Goal: Transaction & Acquisition: Obtain resource

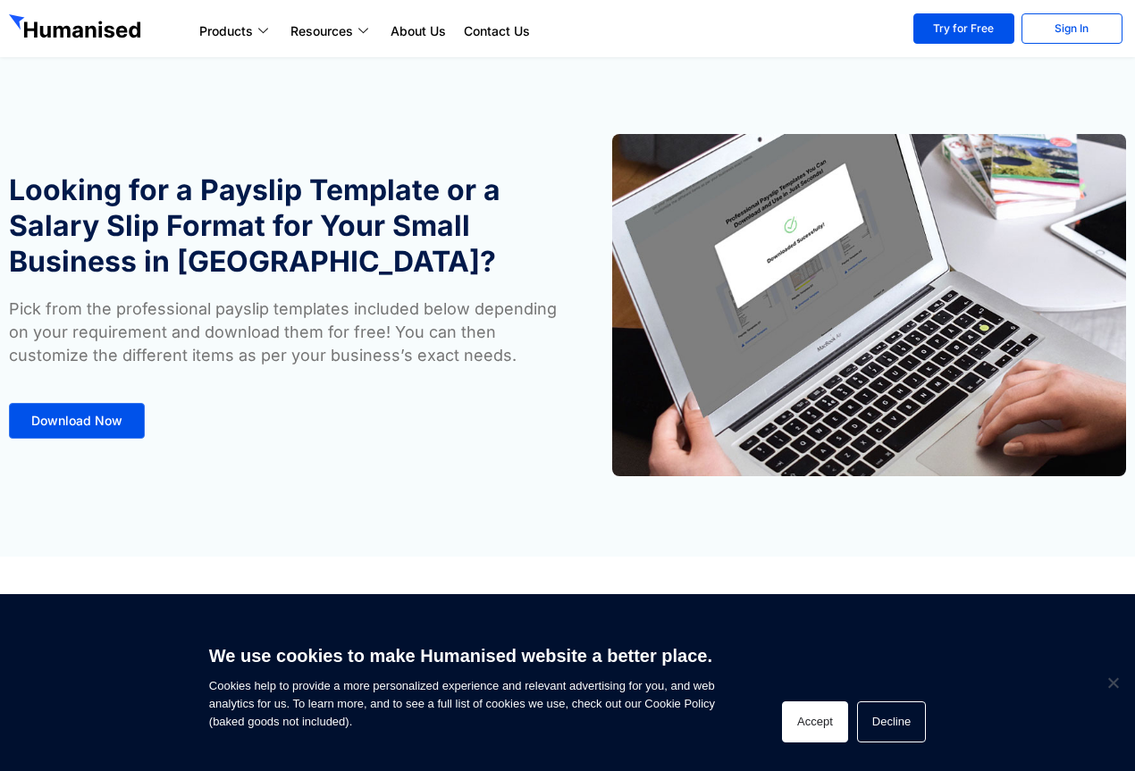
click at [838, 726] on button "Accept" at bounding box center [815, 722] width 66 height 41
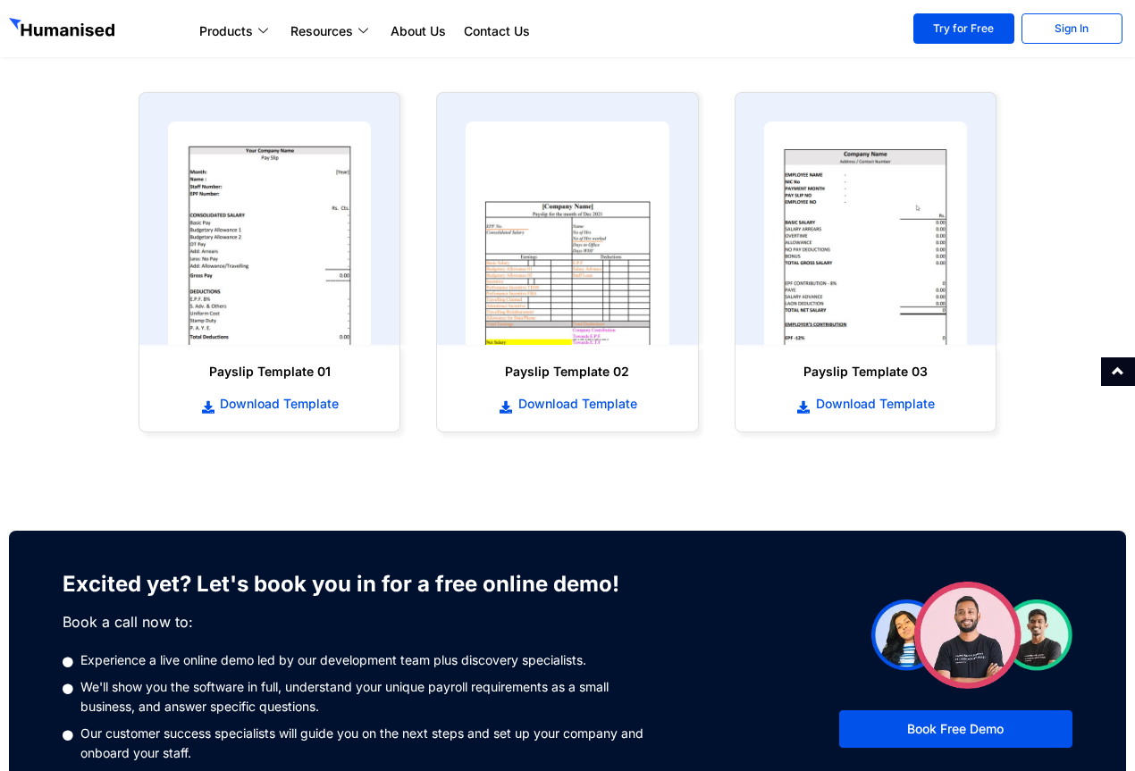
scroll to position [715, 0]
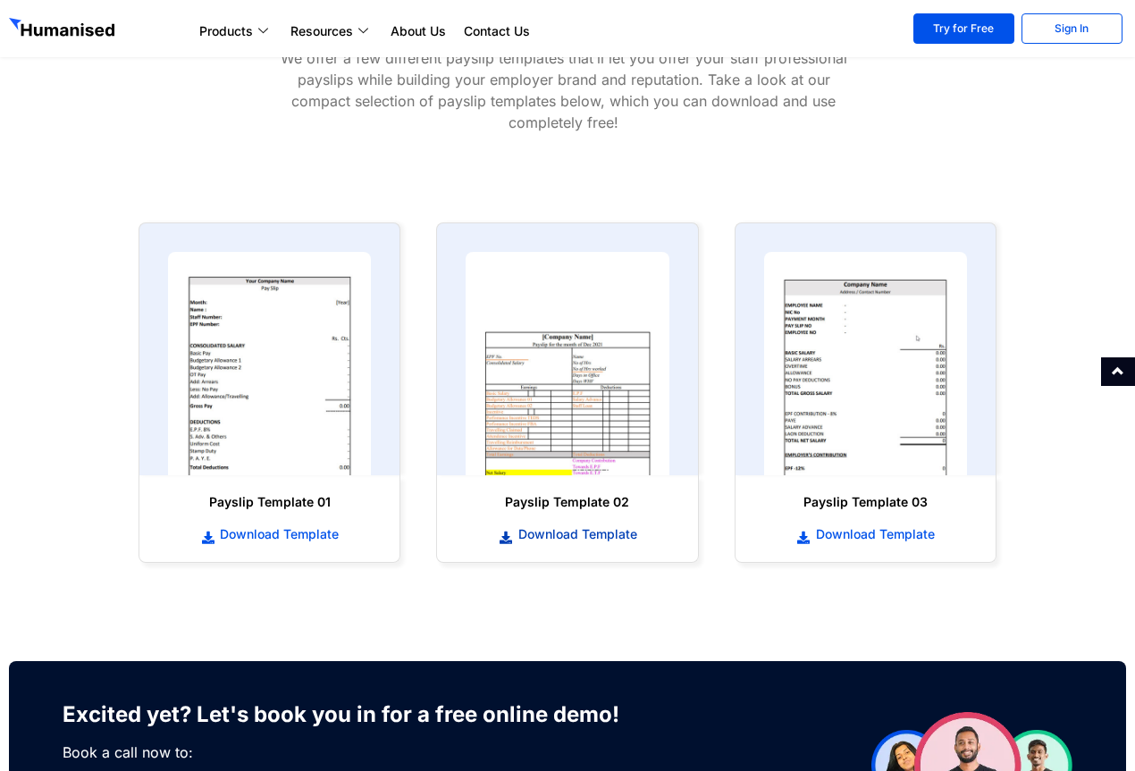
click at [565, 536] on span "Download Template" at bounding box center [575, 535] width 123 height 18
click at [316, 538] on span "Download Template" at bounding box center [276, 535] width 123 height 18
click at [887, 531] on span "Download Template" at bounding box center [873, 535] width 123 height 18
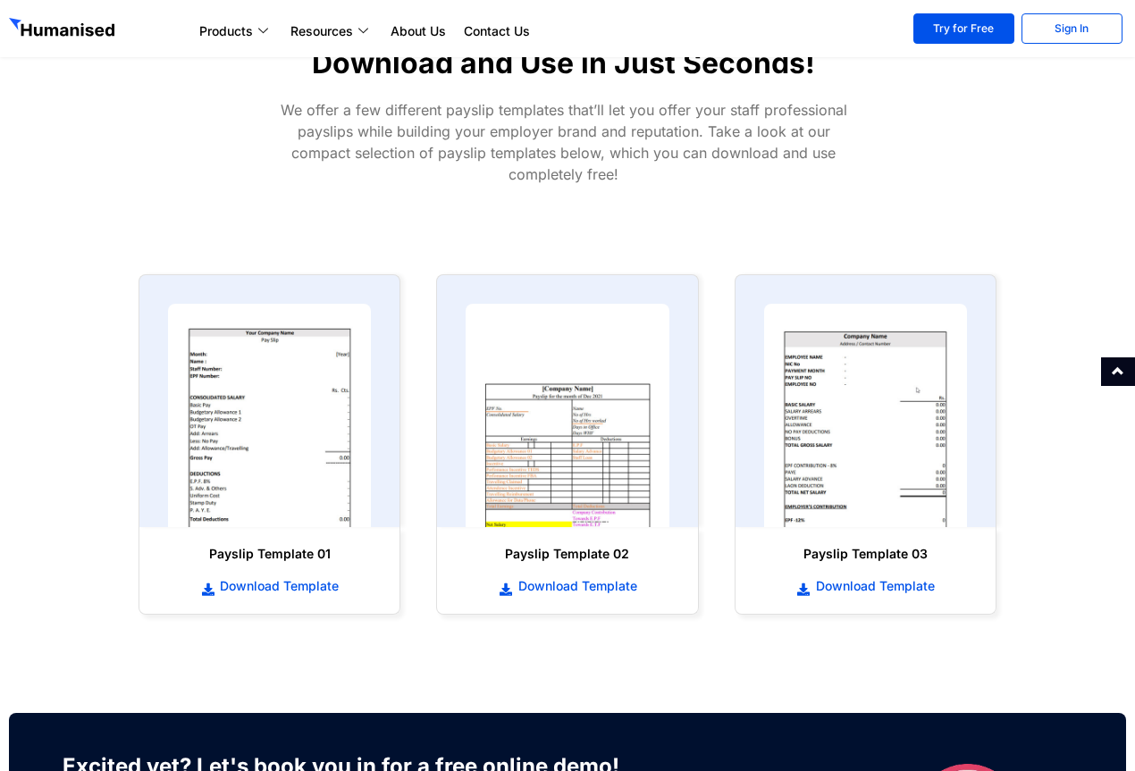
scroll to position [715, 0]
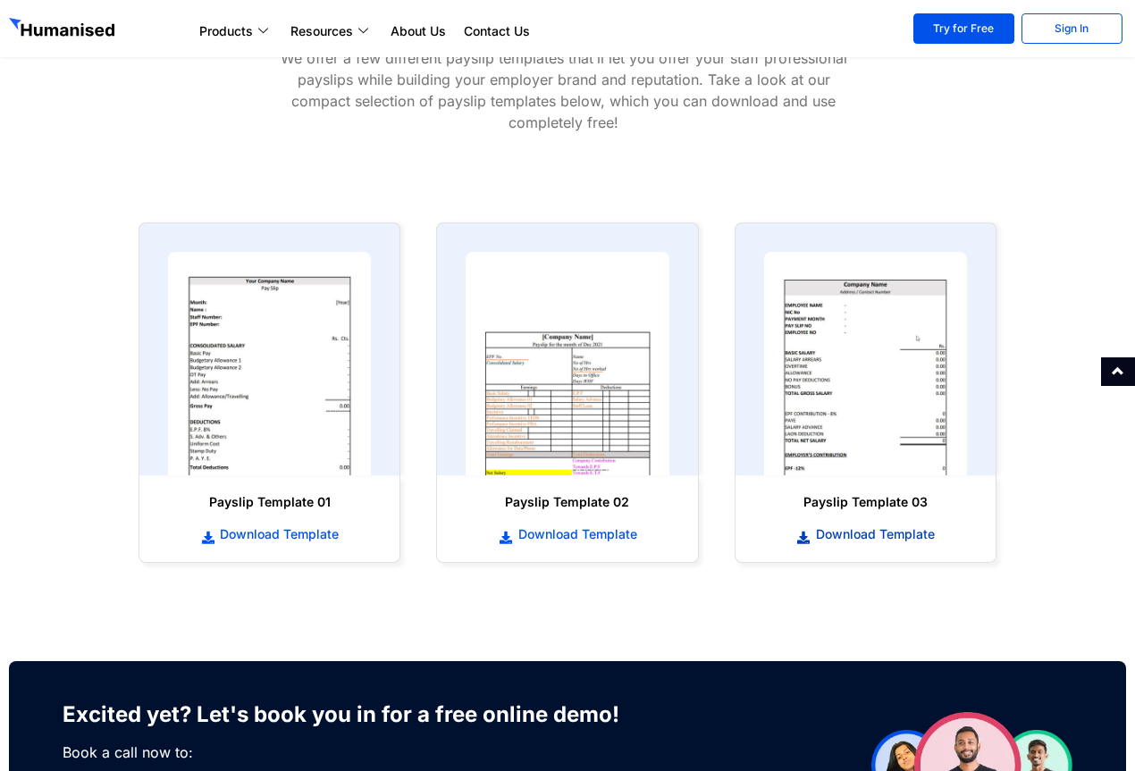
click at [849, 539] on span "Download Template" at bounding box center [873, 535] width 123 height 18
click at [287, 542] on span "Download Template" at bounding box center [276, 535] width 123 height 18
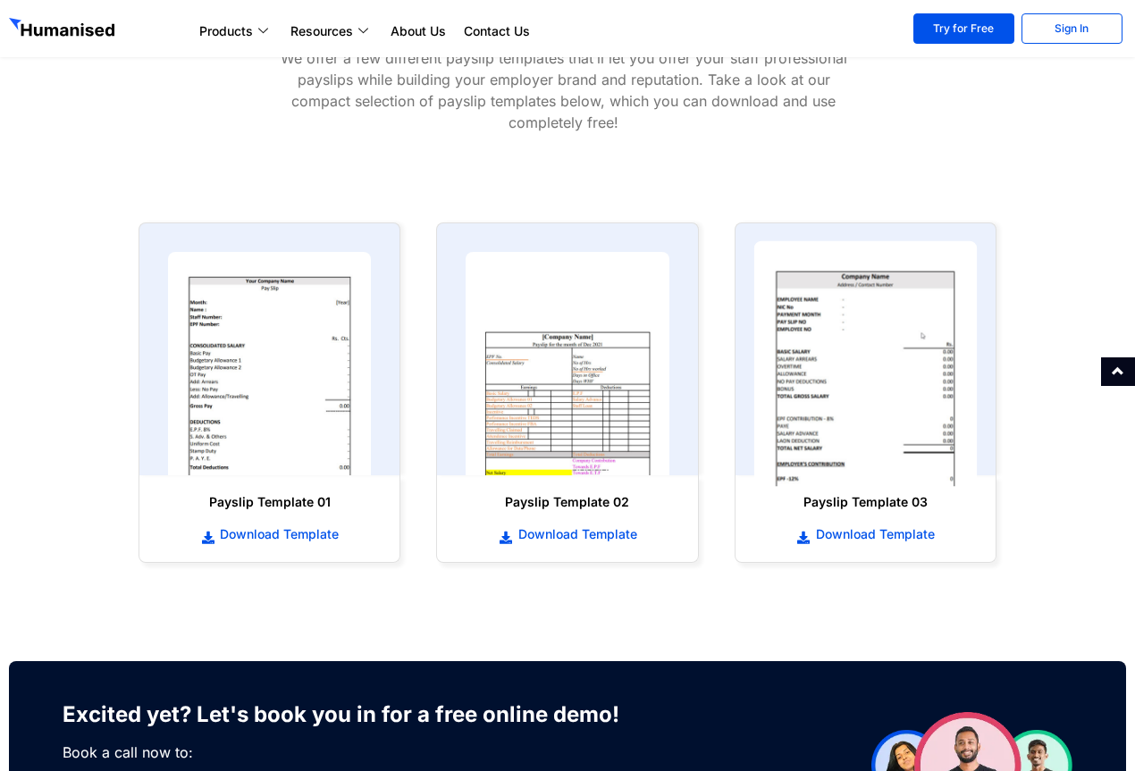
click at [864, 454] on img at bounding box center [864, 364] width 223 height 246
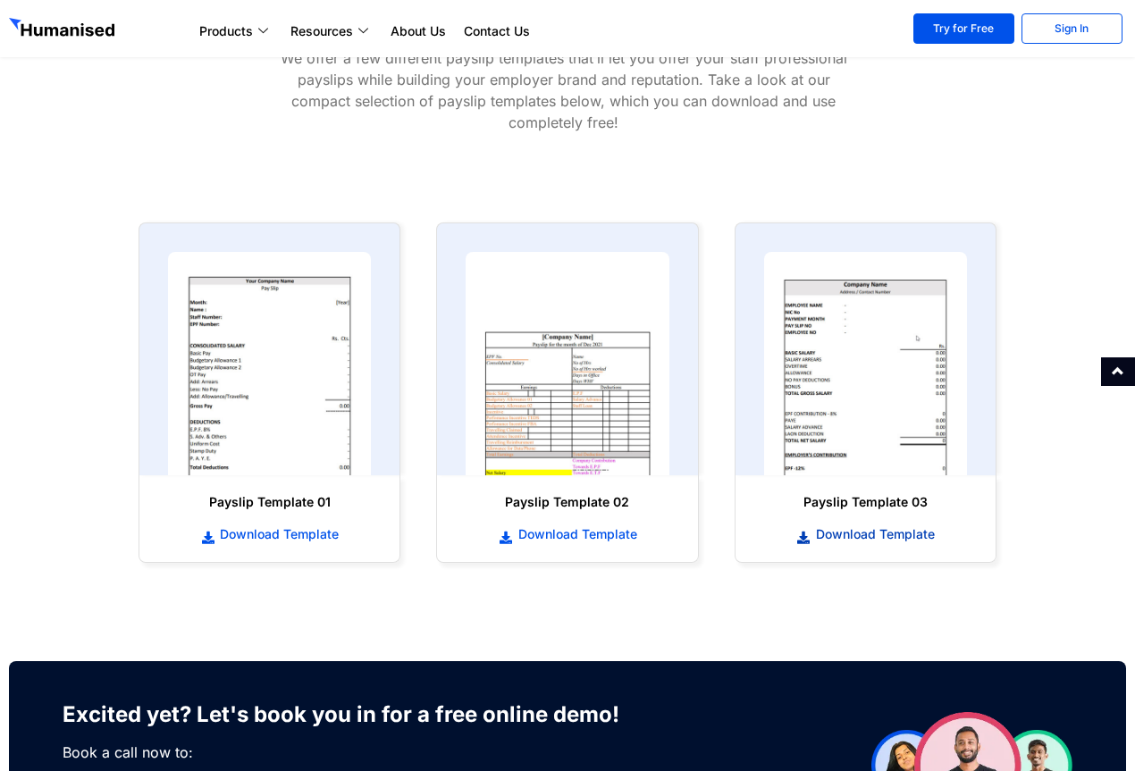
click at [880, 526] on span "Download Template" at bounding box center [873, 535] width 123 height 18
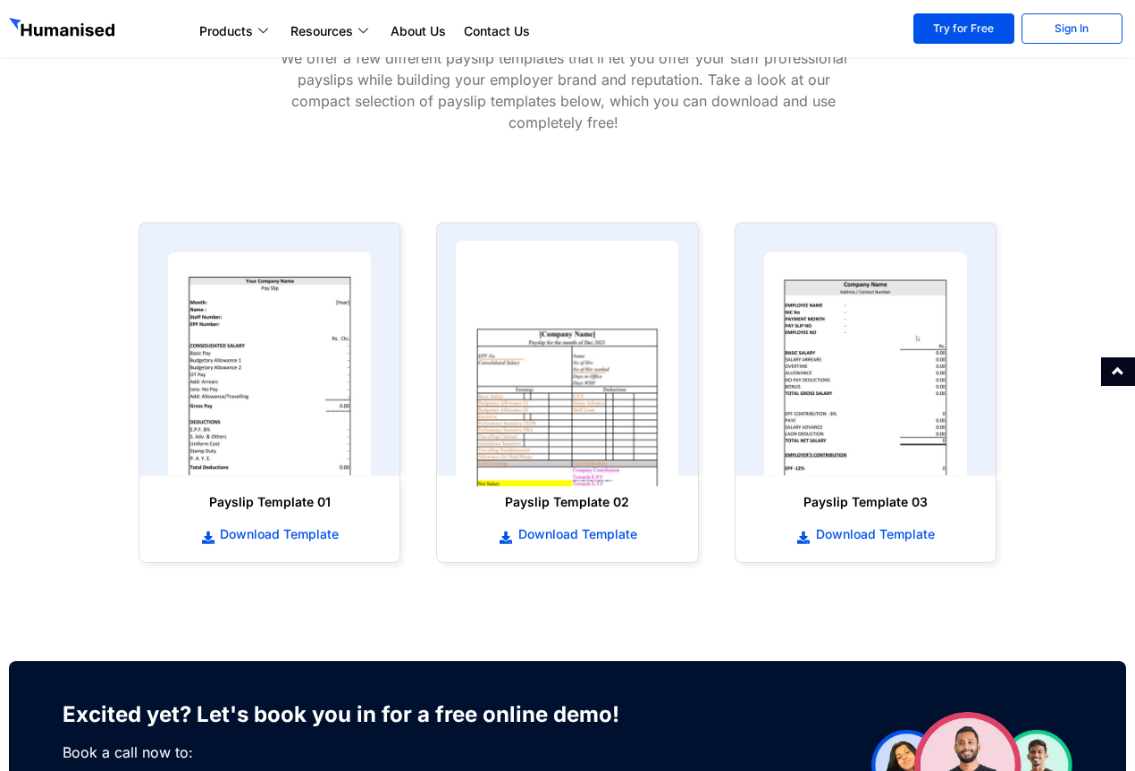
click at [612, 371] on img at bounding box center [567, 364] width 223 height 246
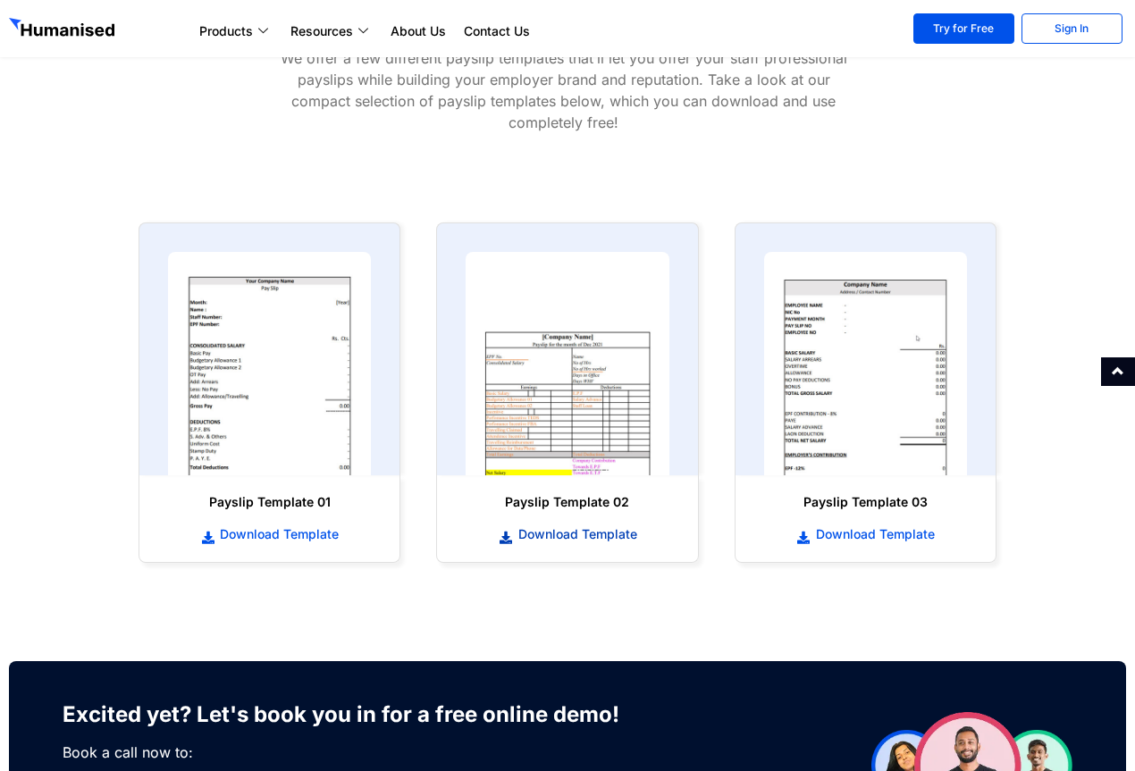
click at [599, 544] on link "Download Template" at bounding box center [567, 535] width 224 height 20
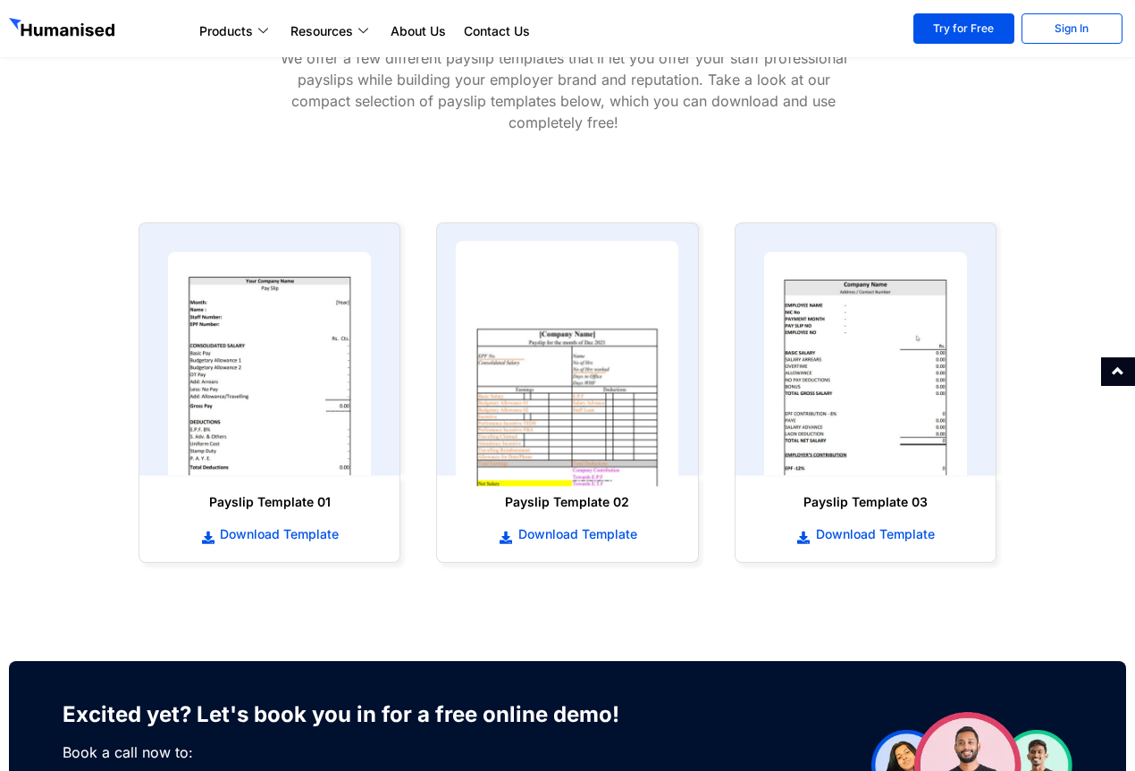
click at [632, 379] on img at bounding box center [567, 364] width 223 height 246
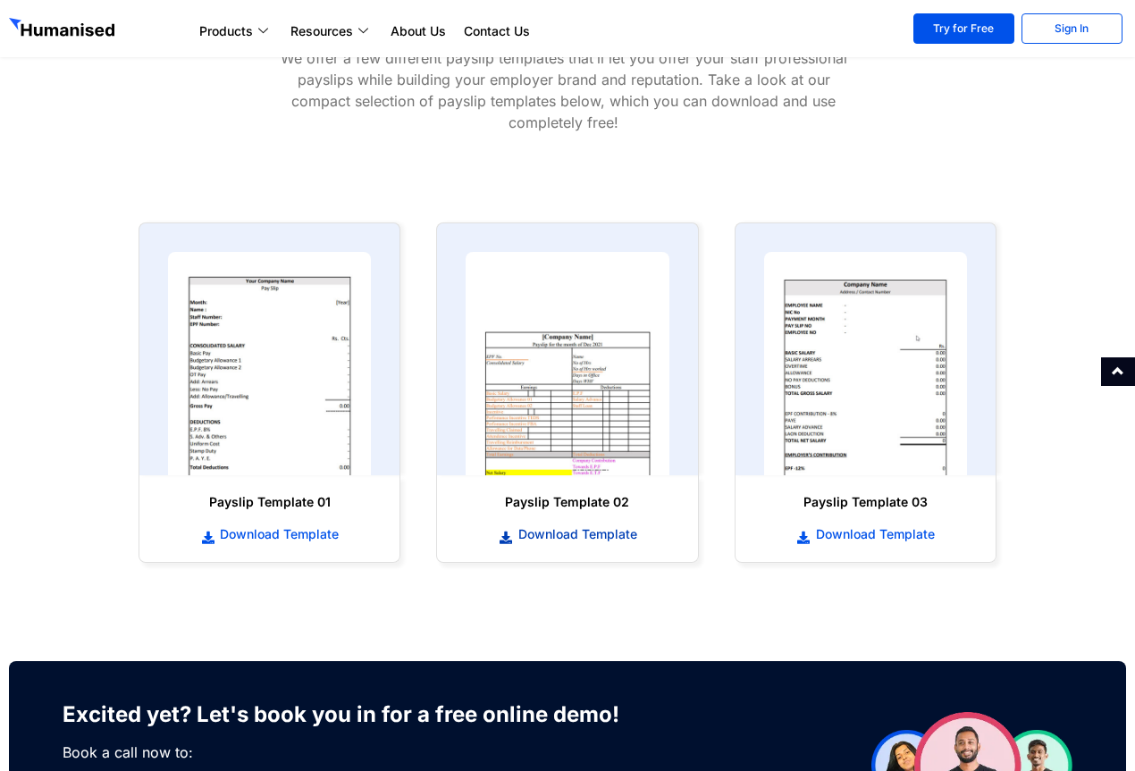
click at [586, 540] on span "Download Template" at bounding box center [575, 535] width 123 height 18
